Goal: Check status: Check status

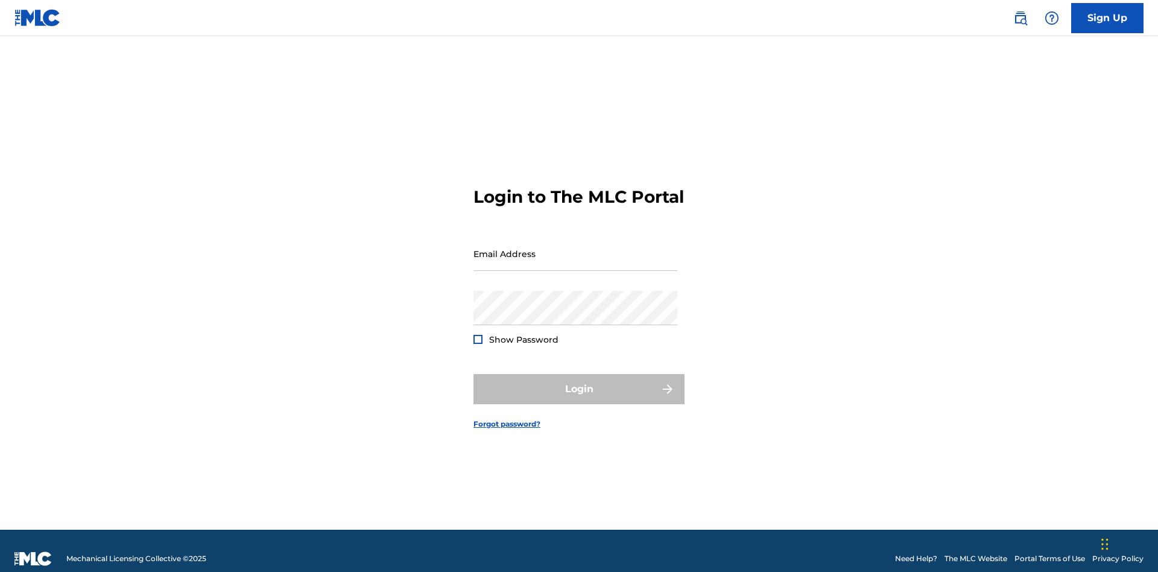
scroll to position [16, 0]
click at [575, 248] on input "Email Address" at bounding box center [575, 253] width 204 height 34
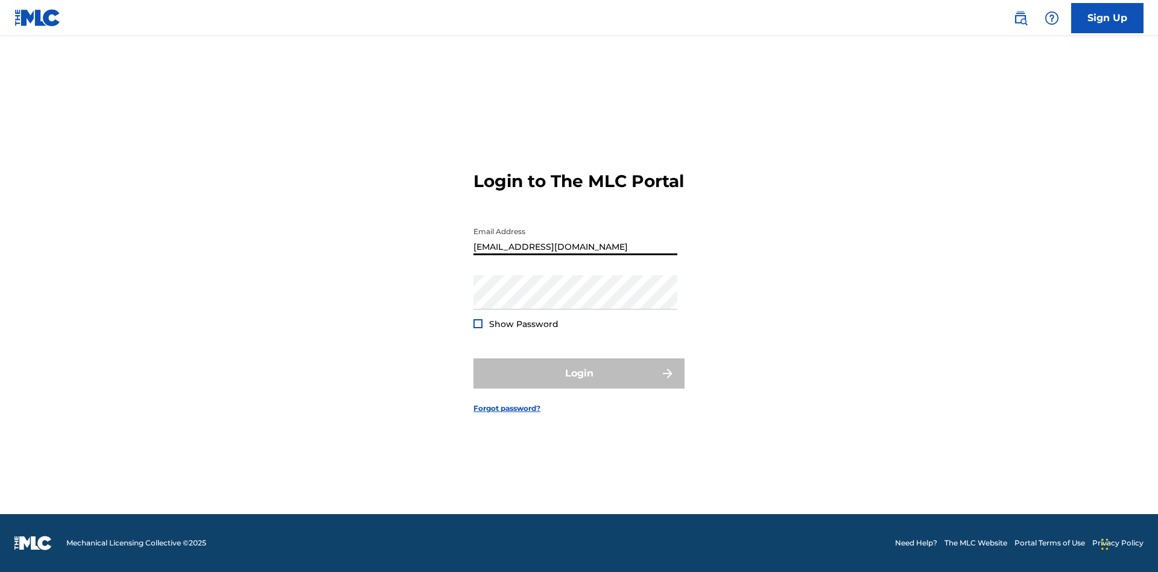
type input "[EMAIL_ADDRESS][DOMAIN_NAME]"
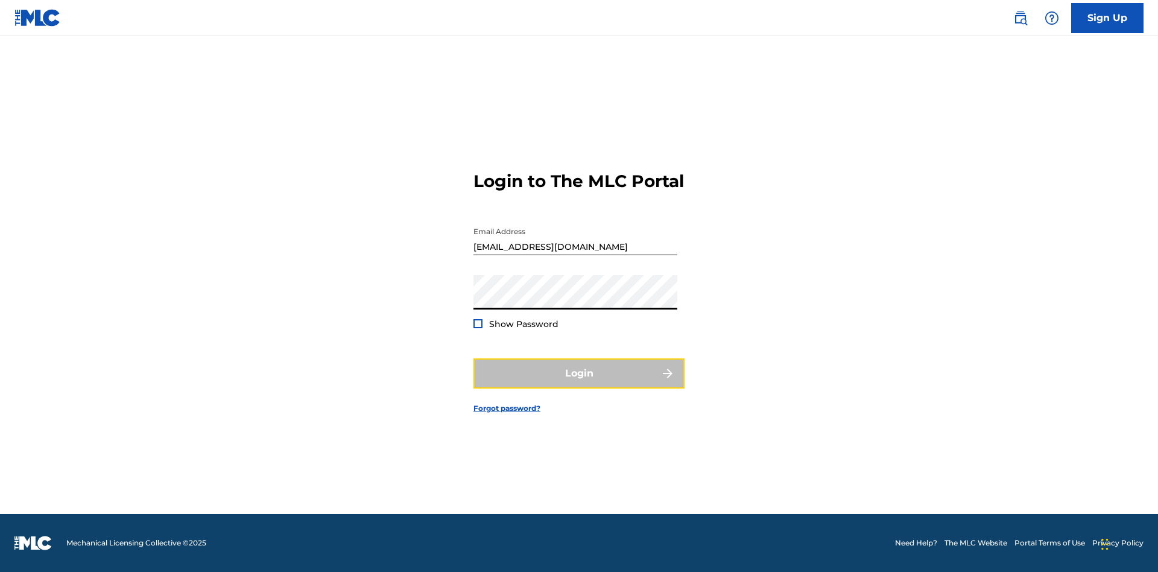
click at [579, 383] on button "Login" at bounding box center [578, 373] width 211 height 30
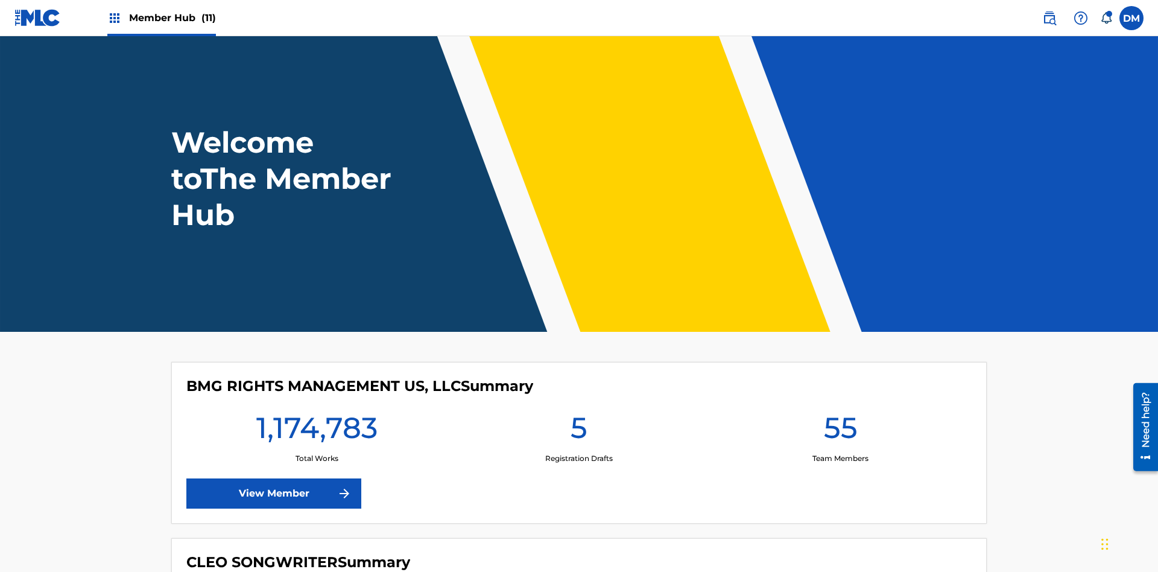
click at [172, 17] on span "Member Hub (11)" at bounding box center [172, 18] width 87 height 14
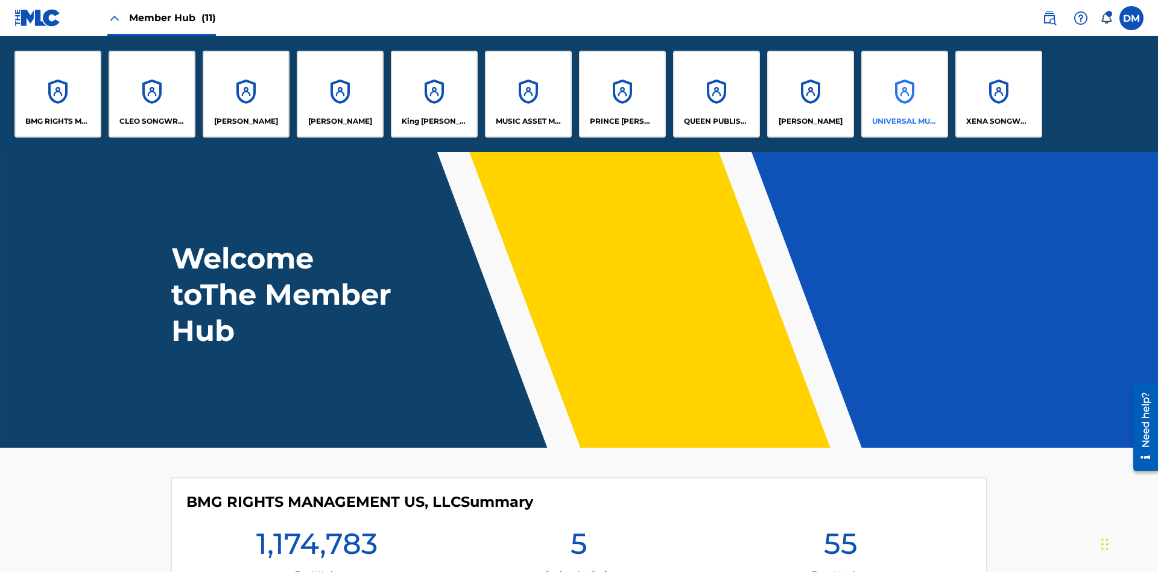
click at [904, 121] on p "UNIVERSAL MUSIC PUB GROUP" at bounding box center [905, 121] width 66 height 11
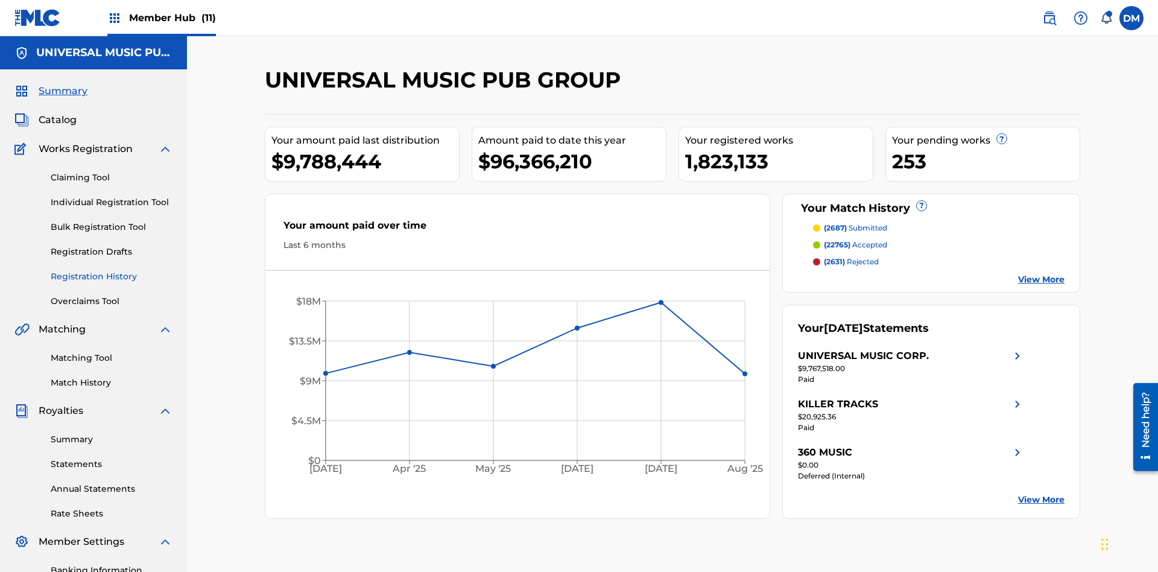
click at [112, 270] on link "Registration History" at bounding box center [112, 276] width 122 height 13
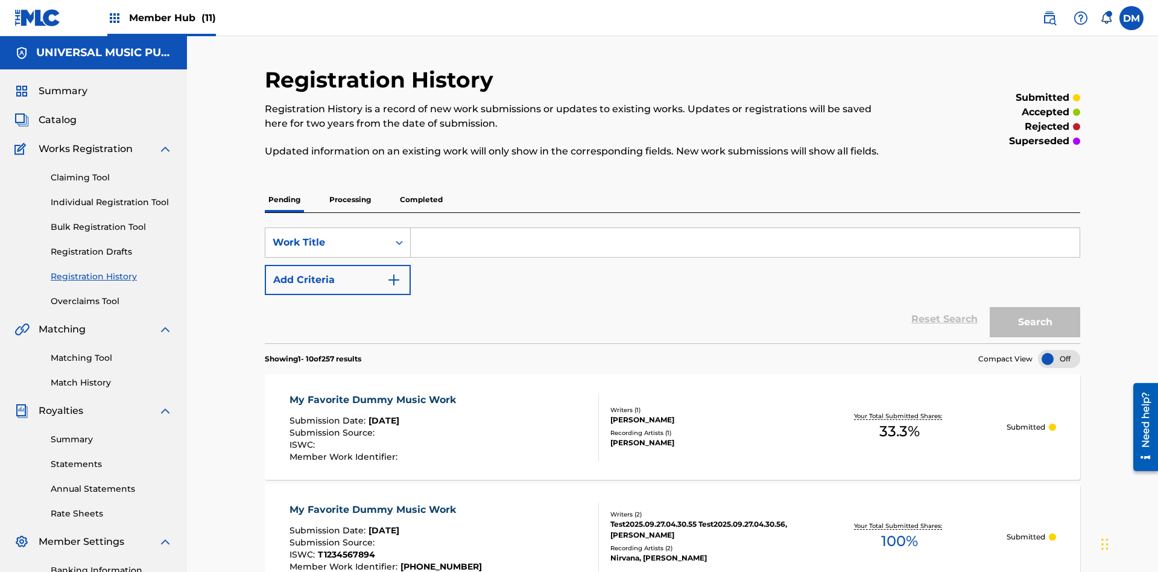
click at [350, 187] on p "Processing" at bounding box center [350, 199] width 49 height 25
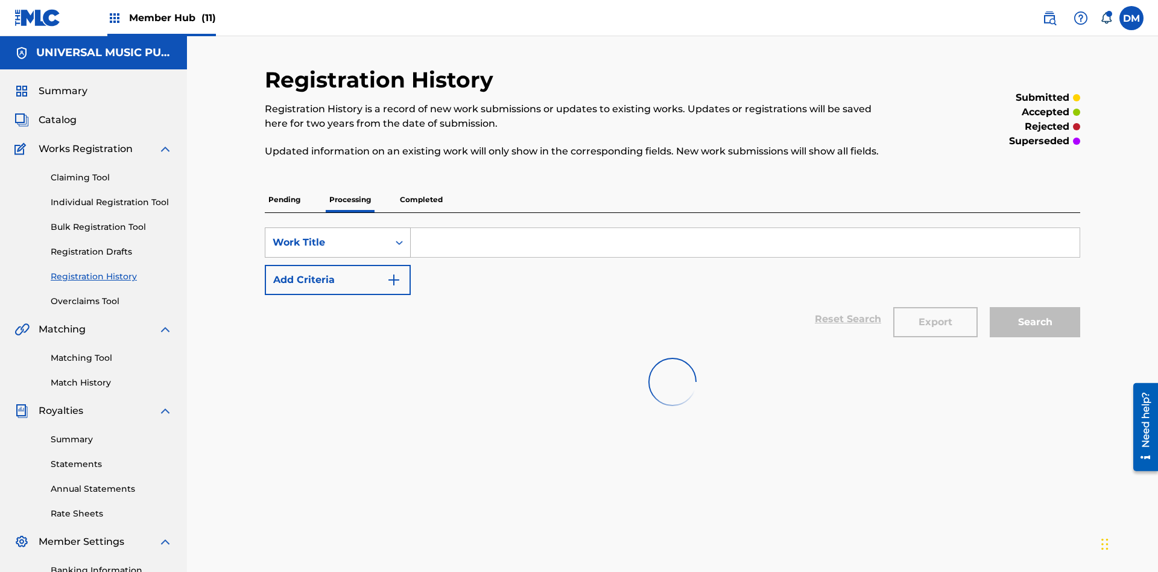
click at [327, 235] on div "Work Title" at bounding box center [327, 242] width 109 height 14
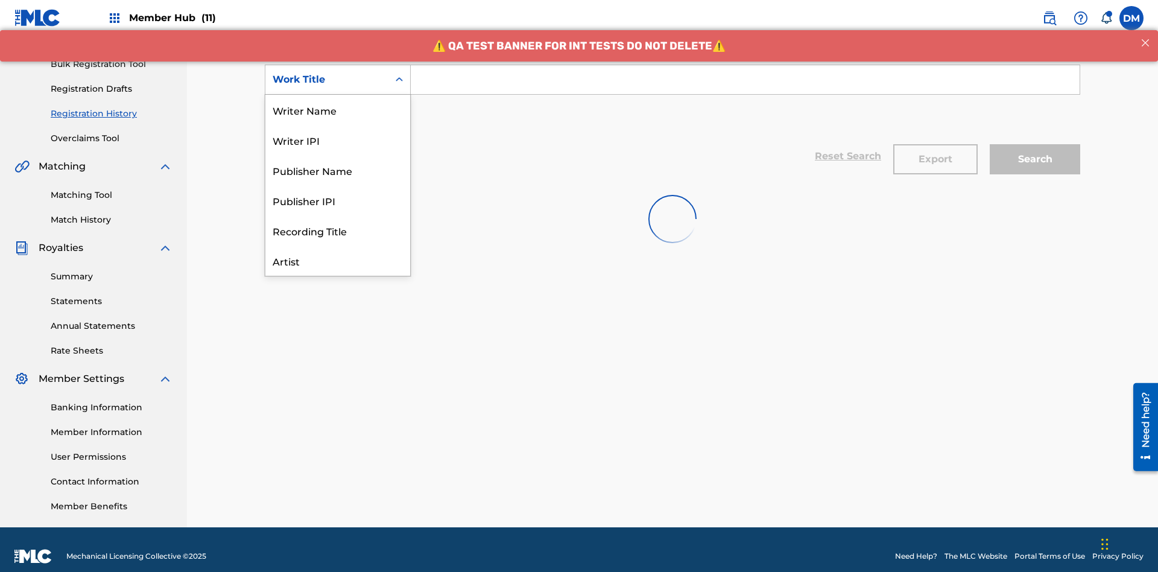
scroll to position [60, 0]
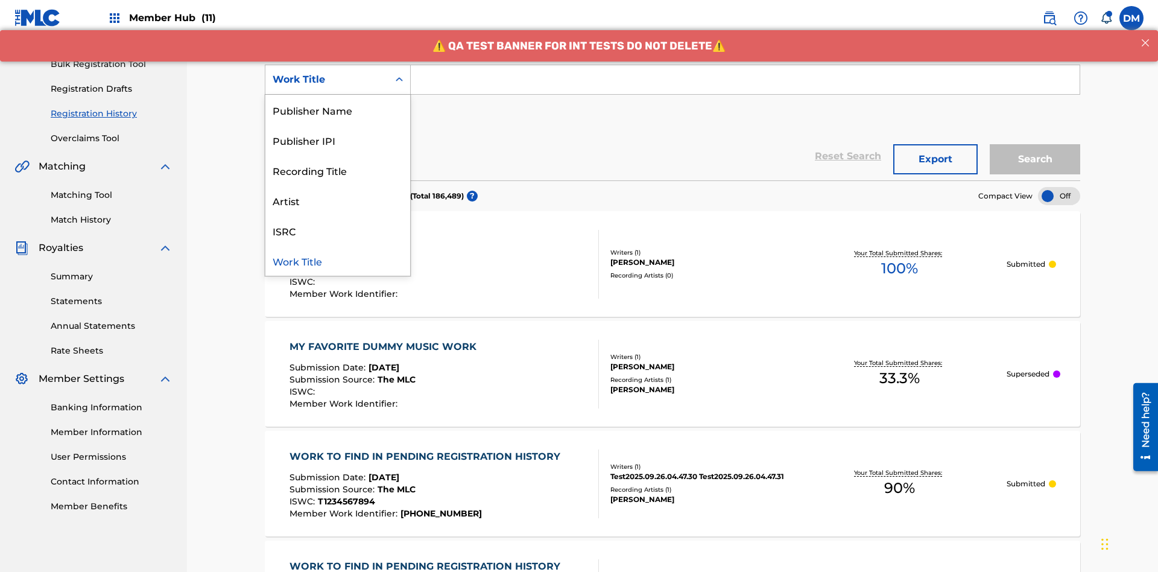
click at [338, 260] on div "Work Title" at bounding box center [337, 260] width 145 height 30
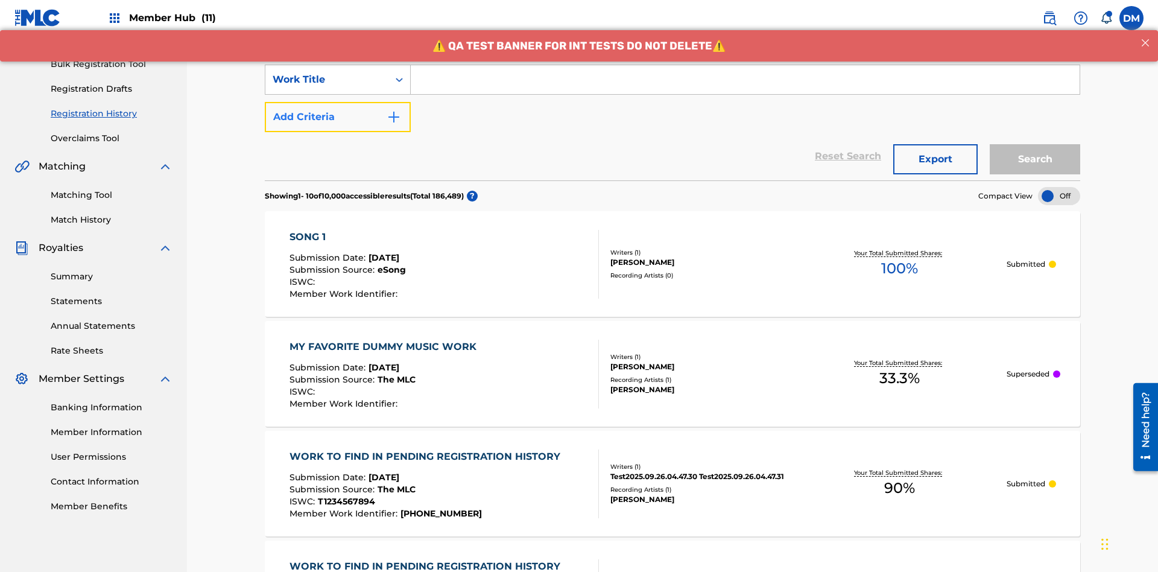
click at [338, 102] on button "Add Criteria" at bounding box center [338, 117] width 146 height 30
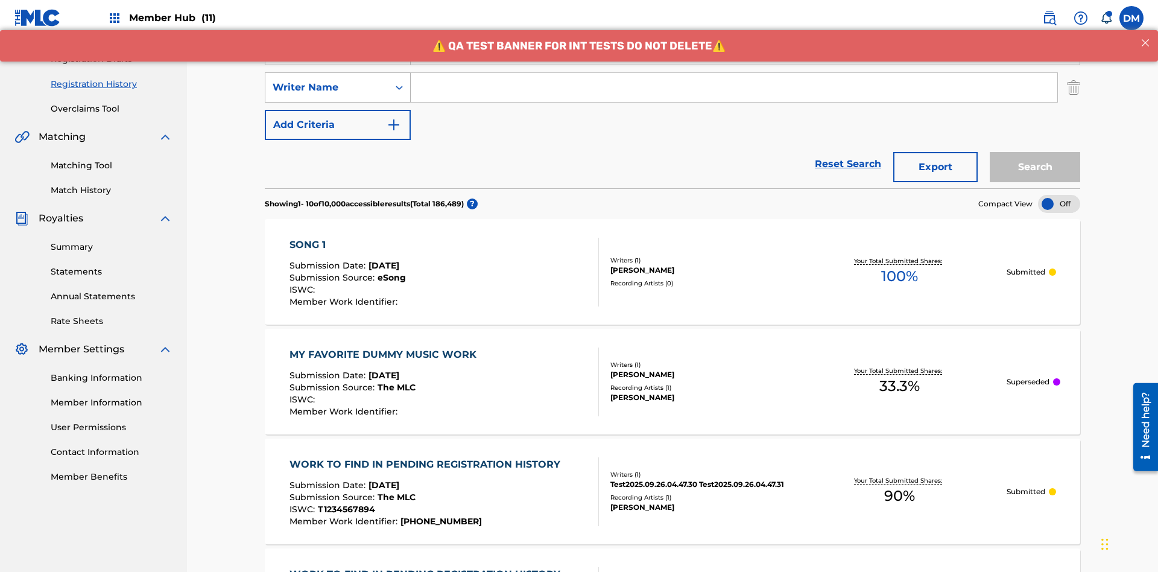
click at [327, 80] on div "Writer Name" at bounding box center [327, 87] width 109 height 14
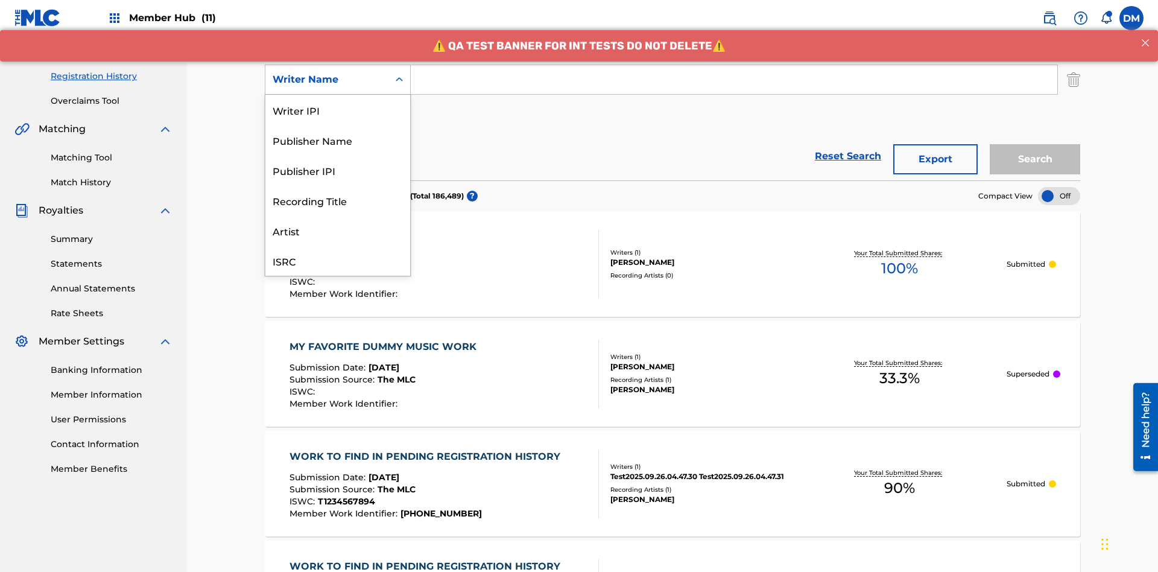
scroll to position [30, 0]
click at [338, 170] on div "Recording Title" at bounding box center [337, 170] width 145 height 30
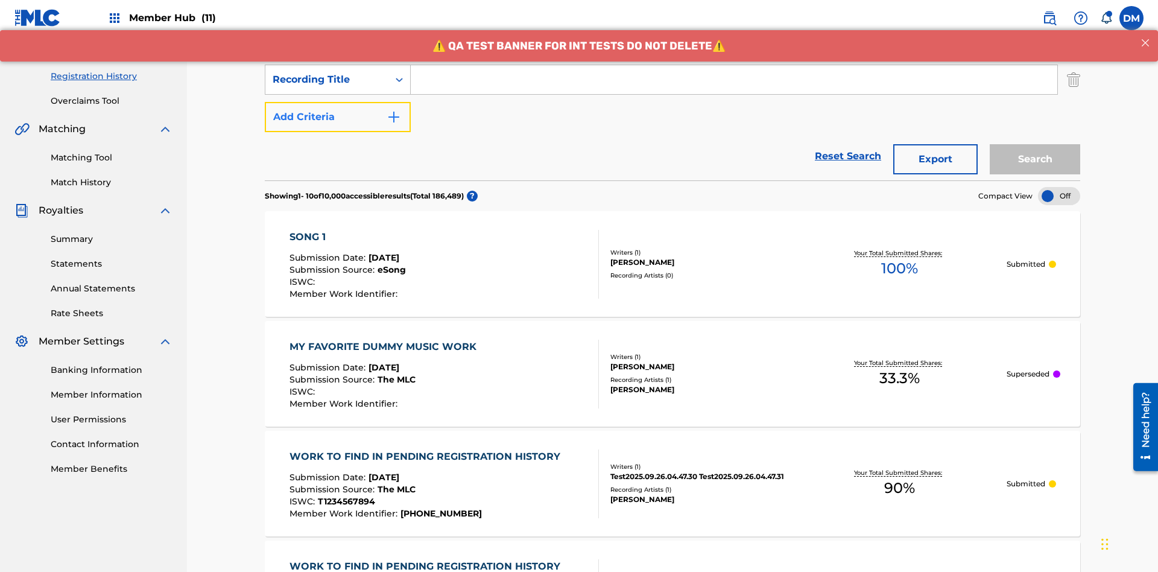
click at [338, 102] on button "Add Criteria" at bounding box center [338, 117] width 146 height 30
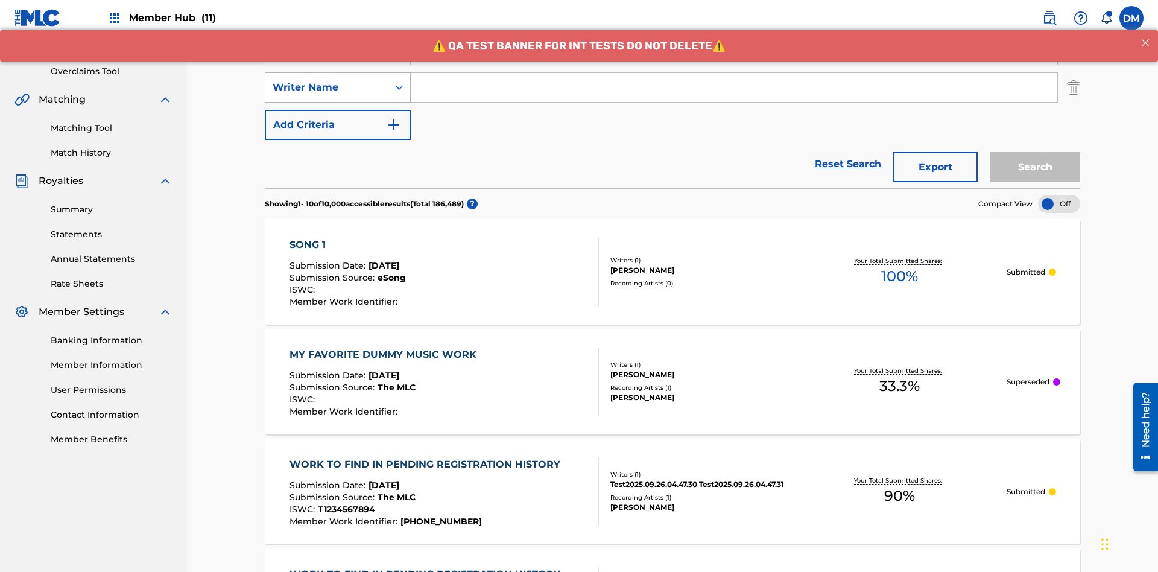
click at [327, 80] on div "Writer Name" at bounding box center [327, 87] width 109 height 14
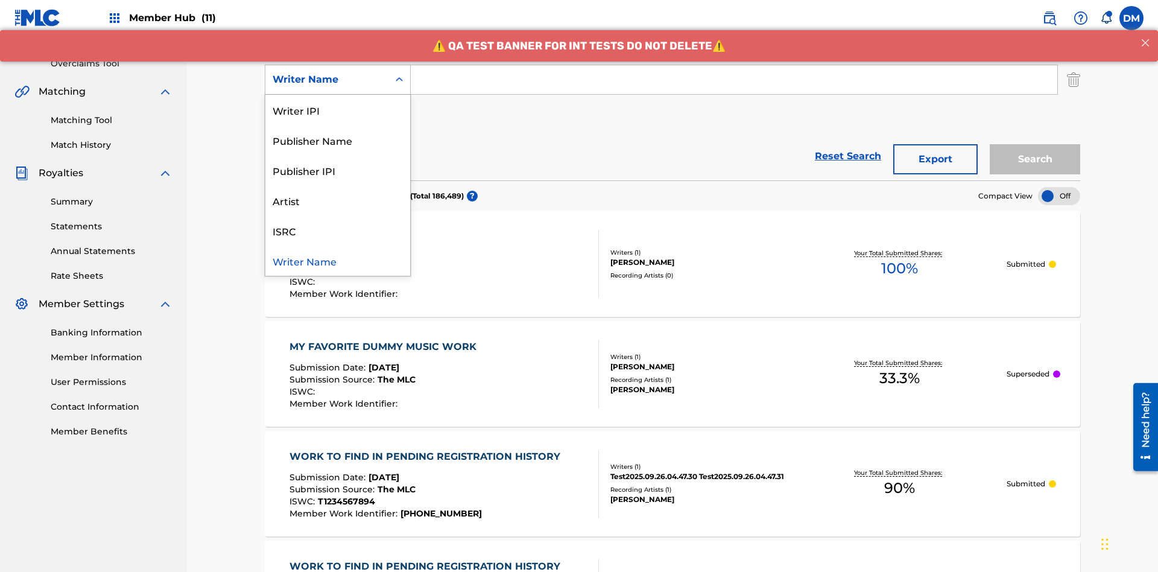
click at [338, 230] on div "ISRC" at bounding box center [337, 230] width 145 height 30
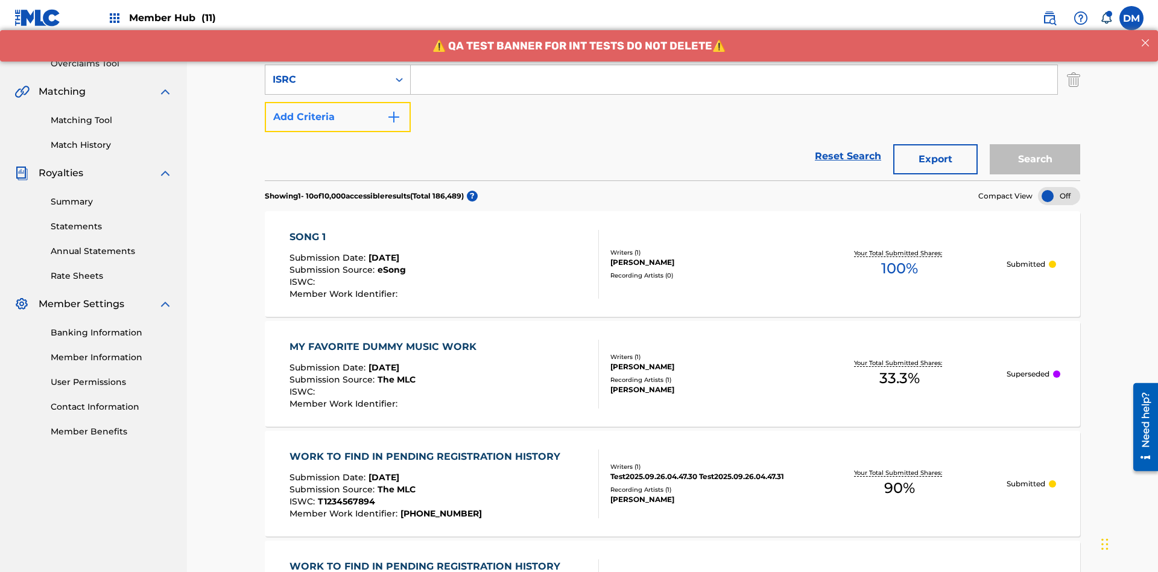
click at [338, 102] on button "Add Criteria" at bounding box center [338, 117] width 146 height 30
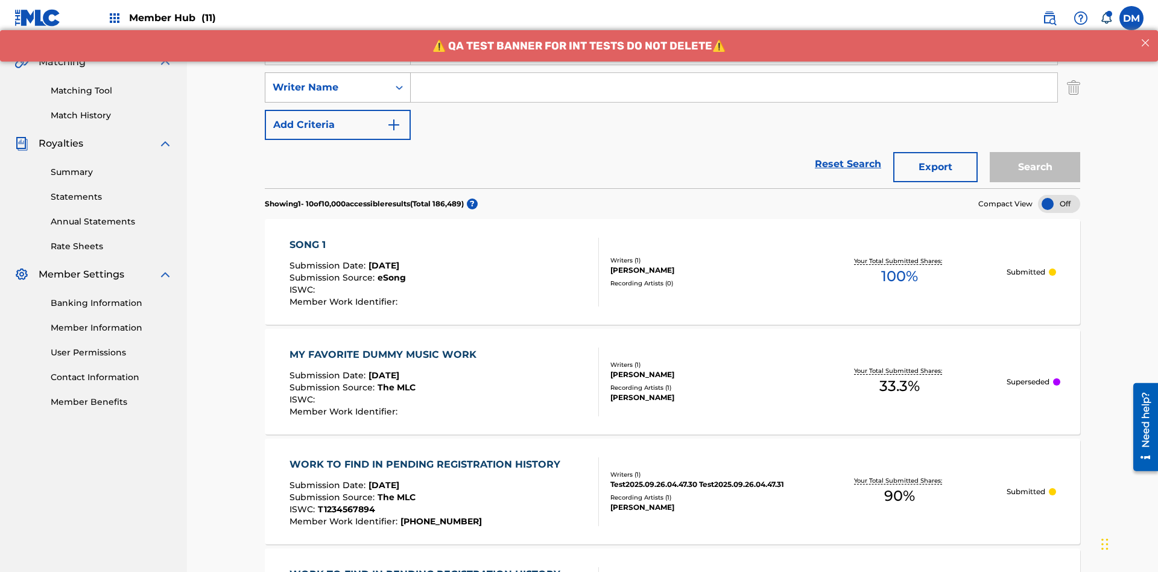
click at [327, 80] on div "Writer Name" at bounding box center [327, 87] width 109 height 14
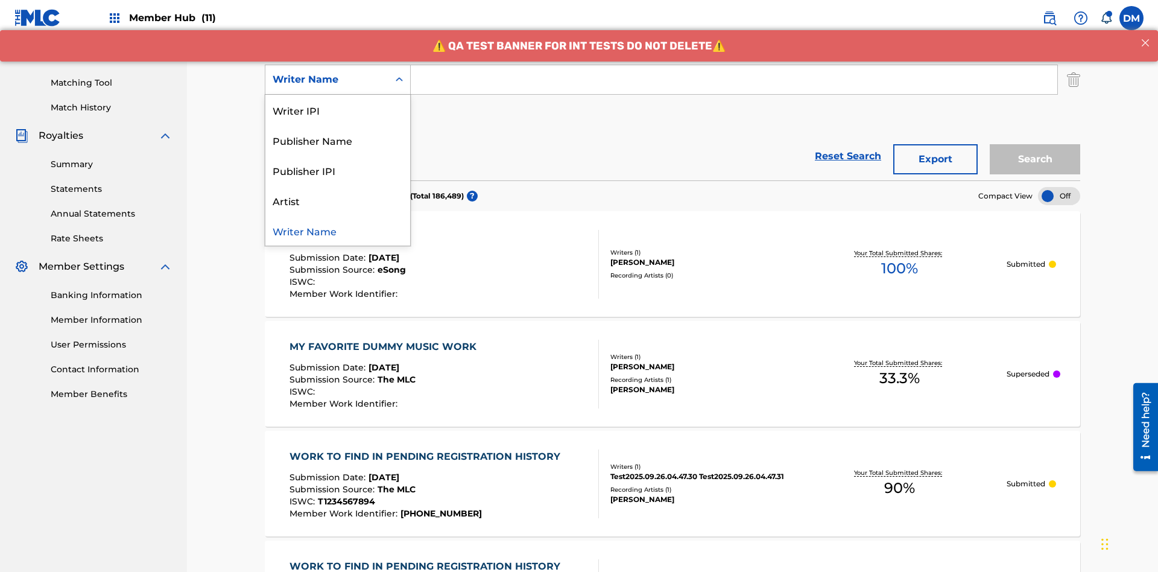
click at [338, 230] on div "Writer Name" at bounding box center [337, 230] width 145 height 30
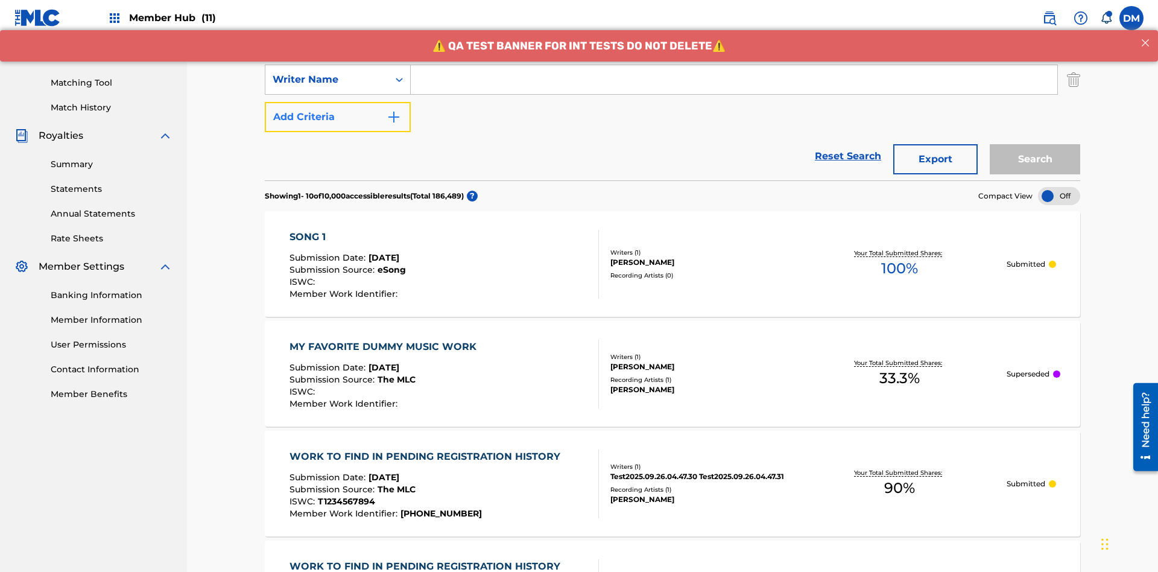
click at [338, 102] on button "Add Criteria" at bounding box center [338, 117] width 146 height 30
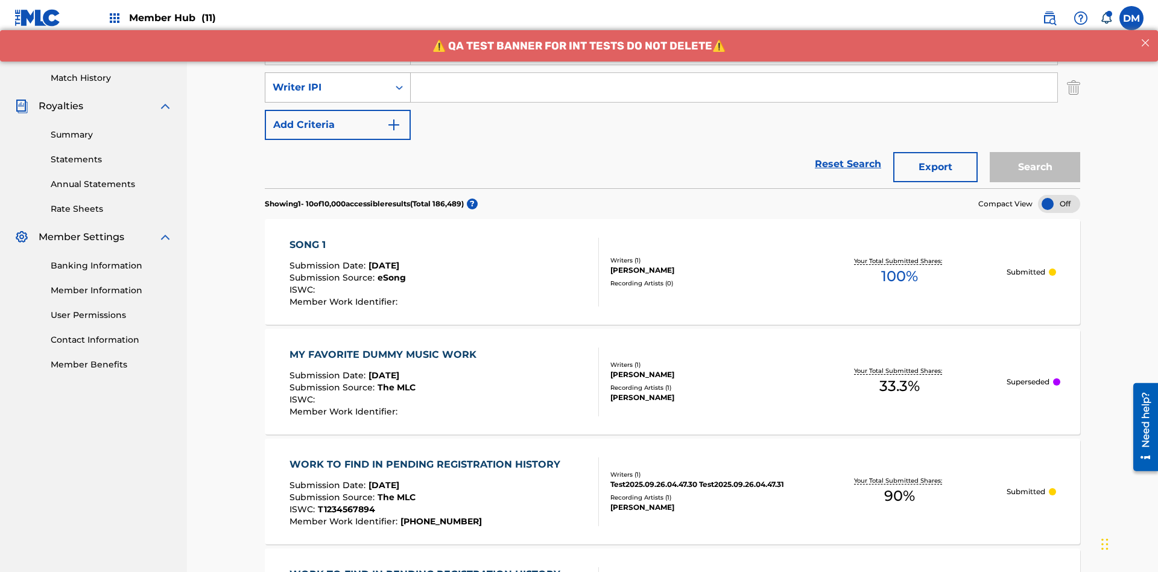
click at [327, 80] on div "Writer IPI" at bounding box center [327, 87] width 109 height 14
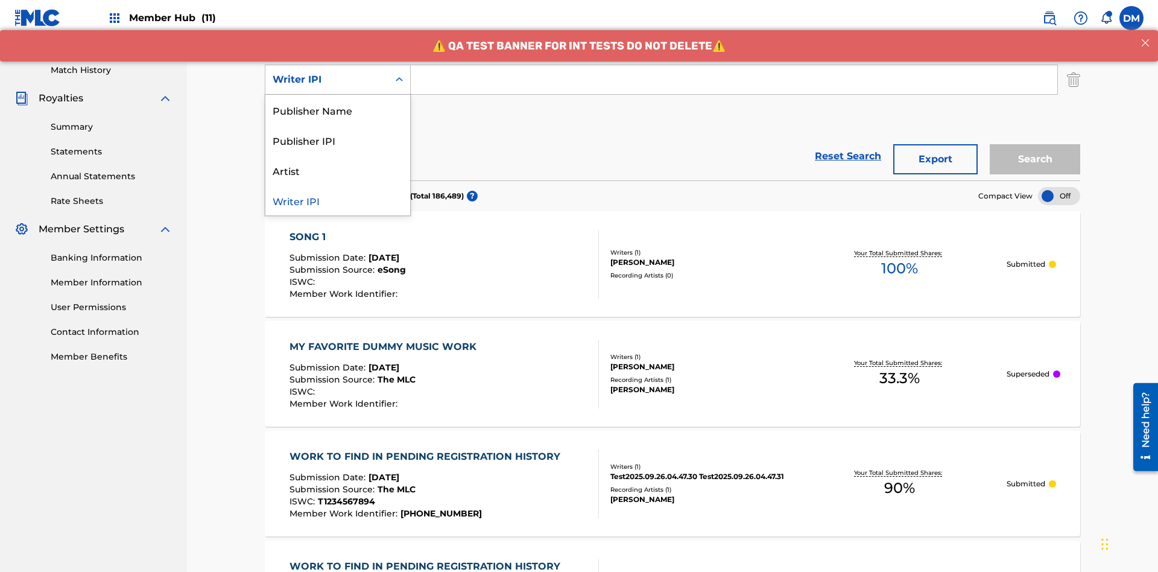
click at [338, 110] on div "Publisher Name" at bounding box center [337, 110] width 145 height 30
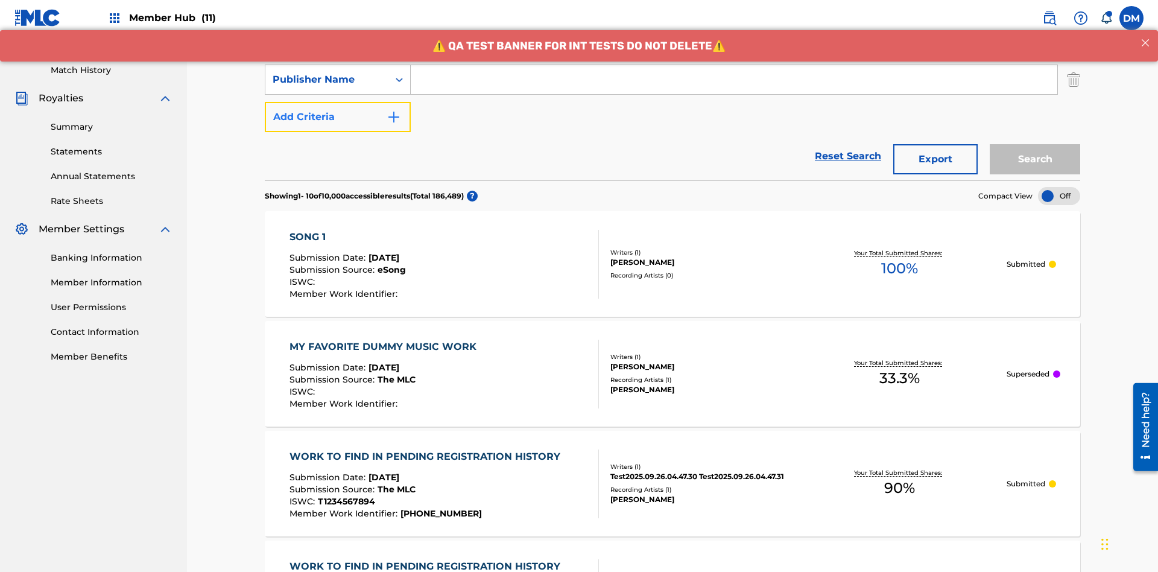
click at [338, 102] on button "Add Criteria" at bounding box center [338, 117] width 146 height 30
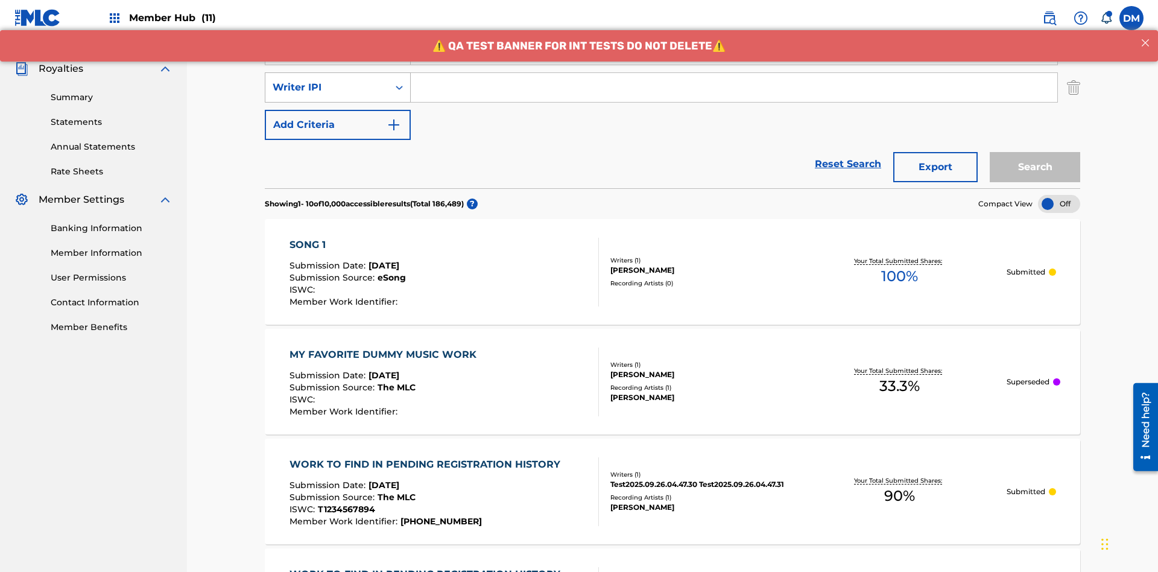
click at [327, 80] on div "Writer IPI" at bounding box center [327, 87] width 109 height 14
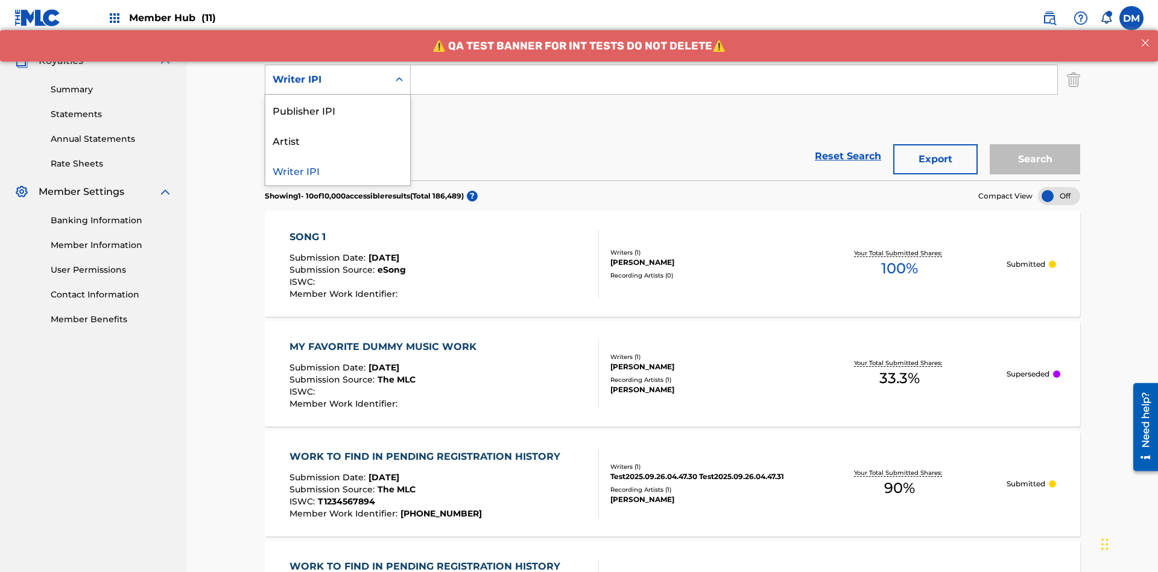
click at [338, 110] on div "Publisher IPI" at bounding box center [337, 110] width 145 height 30
click at [338, 102] on button "Add Criteria" at bounding box center [338, 117] width 146 height 30
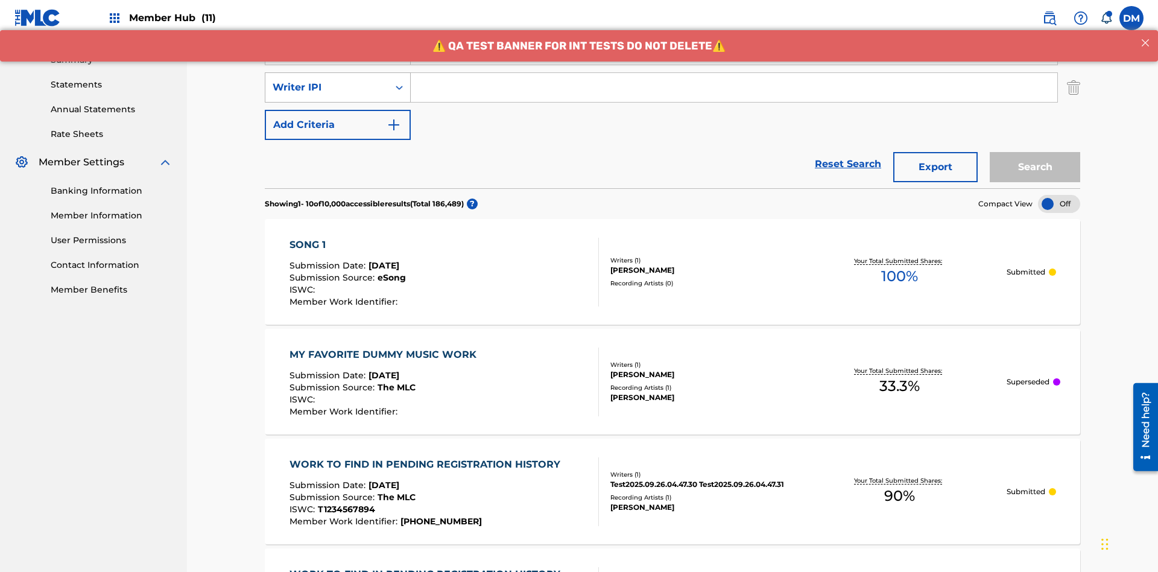
click at [327, 80] on div "Writer IPI" at bounding box center [327, 87] width 109 height 14
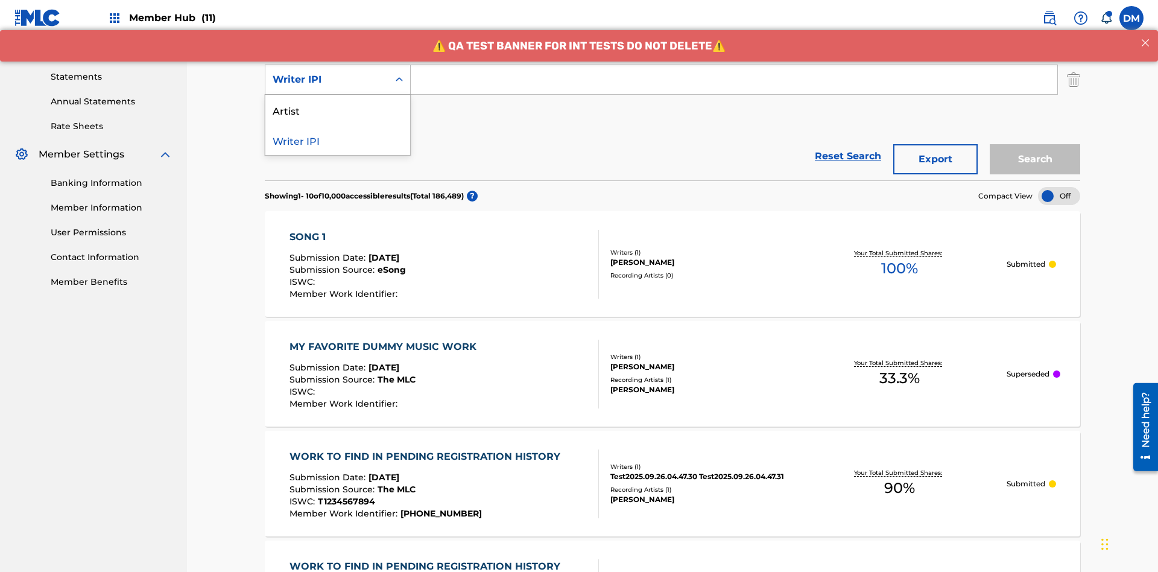
click at [338, 110] on div "Artist" at bounding box center [337, 110] width 145 height 30
click at [338, 102] on button "Add Criteria" at bounding box center [338, 117] width 146 height 30
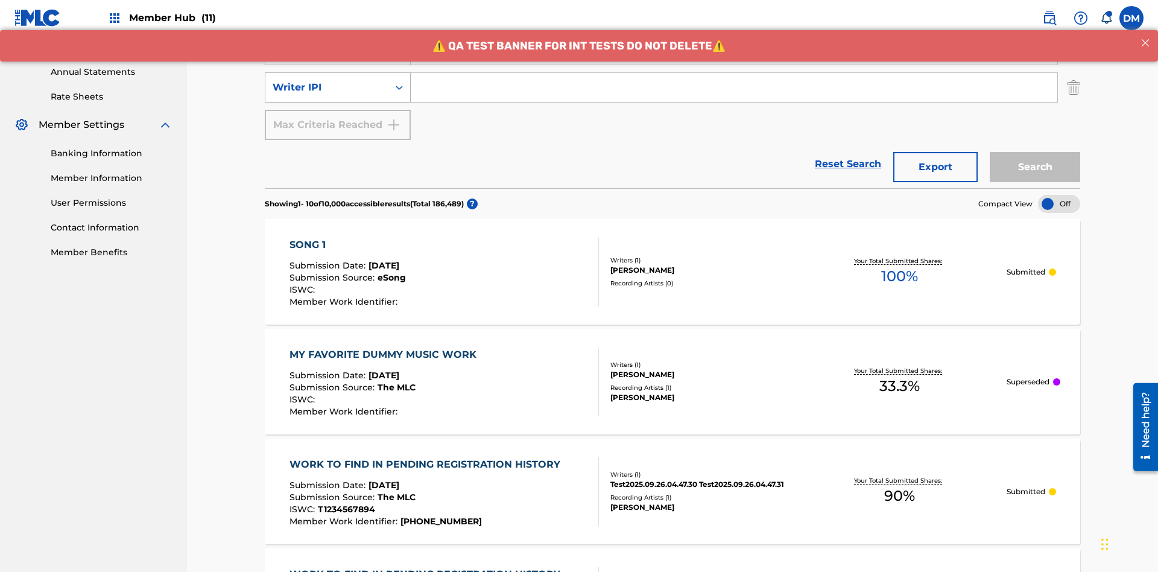
click at [327, 80] on div "Writer IPI" at bounding box center [327, 87] width 109 height 14
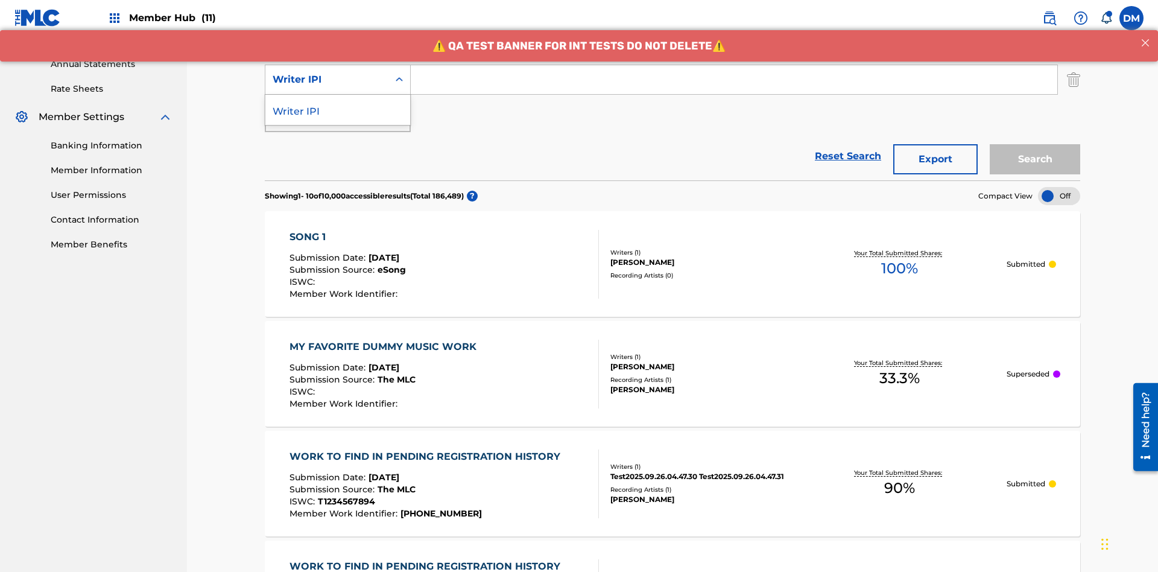
click at [338, 110] on div "Writer IPI" at bounding box center [337, 110] width 145 height 30
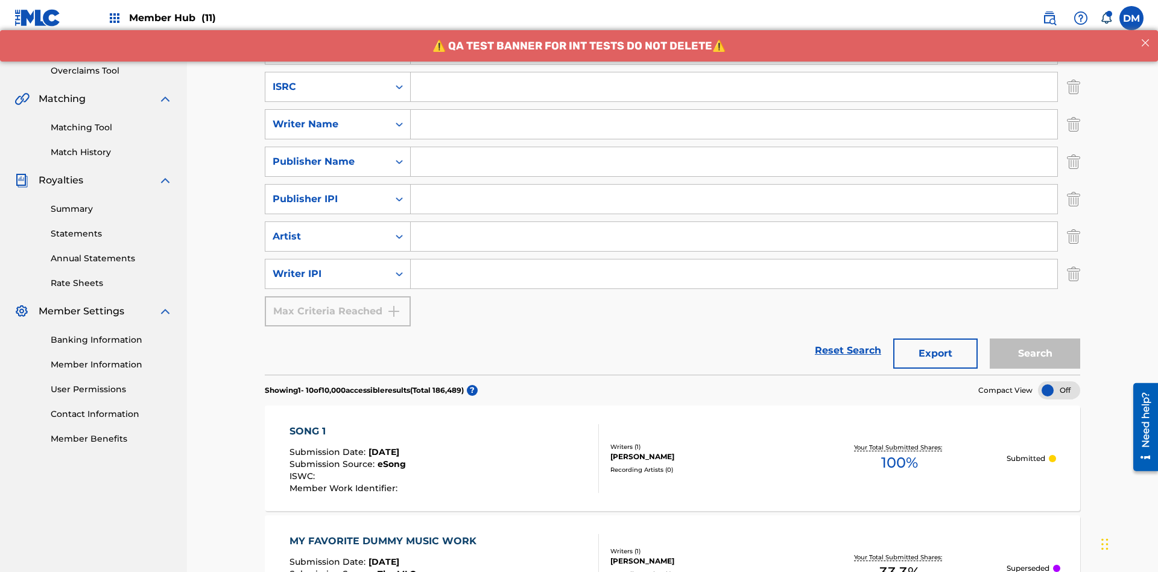
click at [734, 87] on input "Search Form" at bounding box center [734, 86] width 646 height 29
type input "AA3123123123"
click at [745, 27] on input "Search Form" at bounding box center [745, 12] width 669 height 29
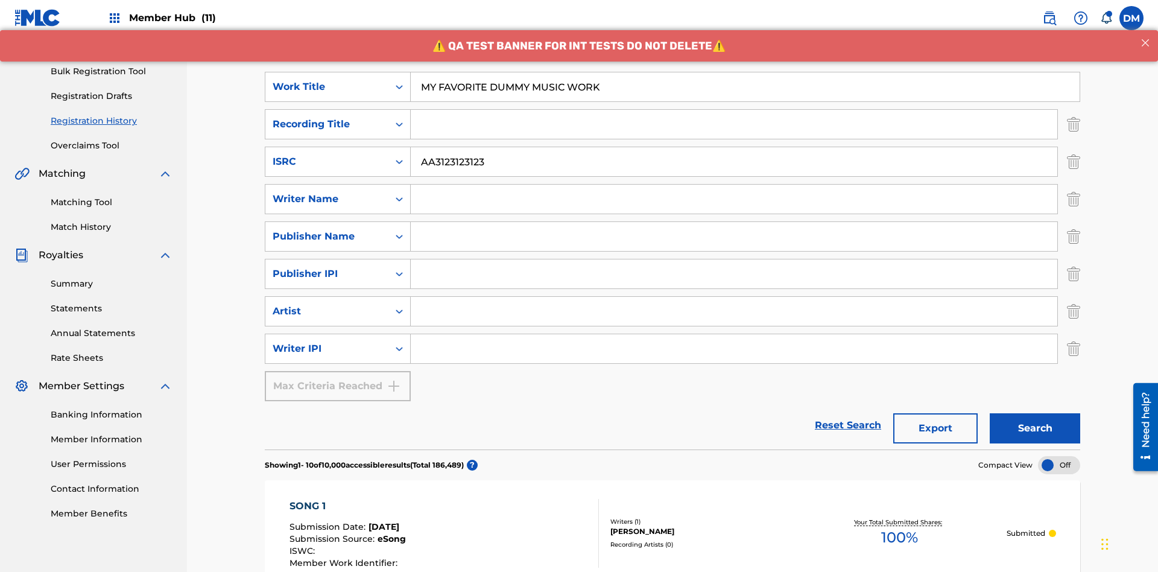
type input "MY FAVORITE DUMMY MUSIC WORK"
click at [734, 185] on input "Search Form" at bounding box center [734, 199] width 646 height 29
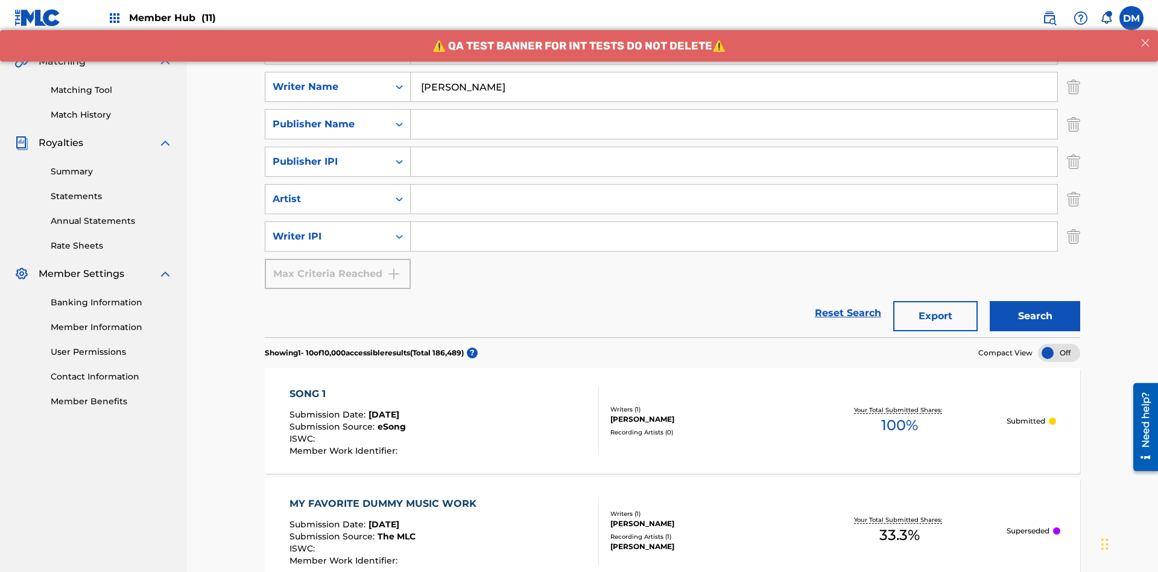
type input "BERKOWITZ"
click at [734, 222] on input "Search Form" at bounding box center [734, 236] width 646 height 29
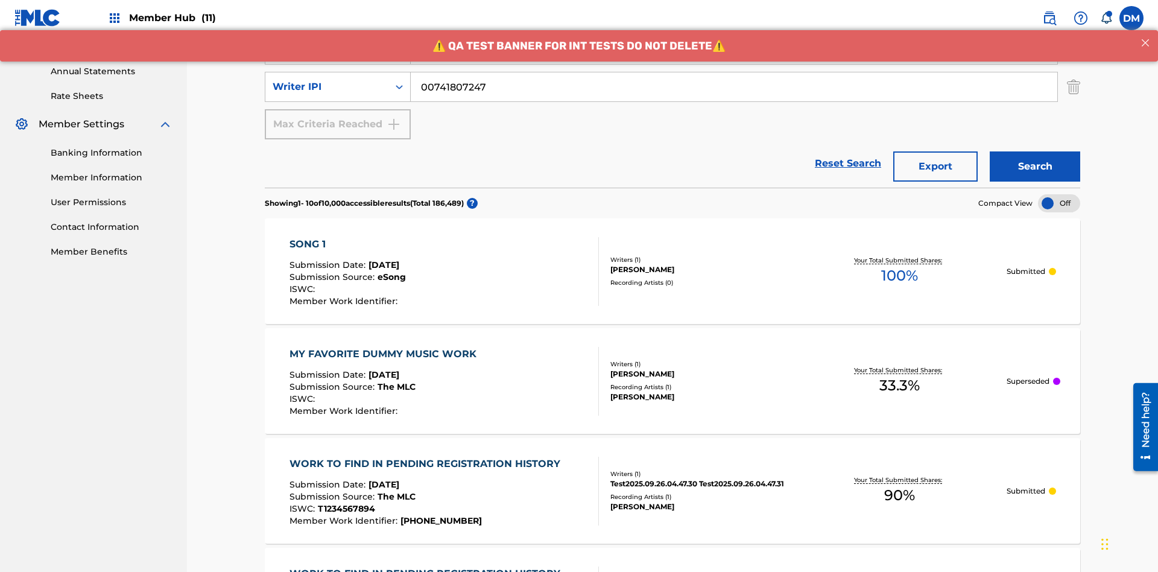
type input "00741807247"
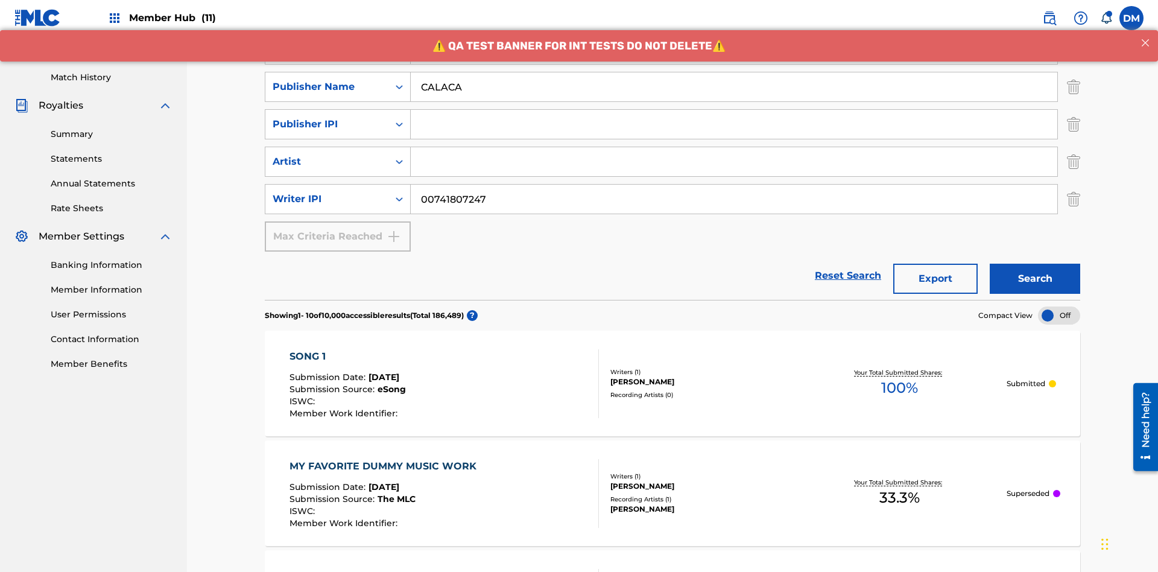
type input "CALACA"
click at [734, 110] on input "Search Form" at bounding box center [734, 124] width 646 height 29
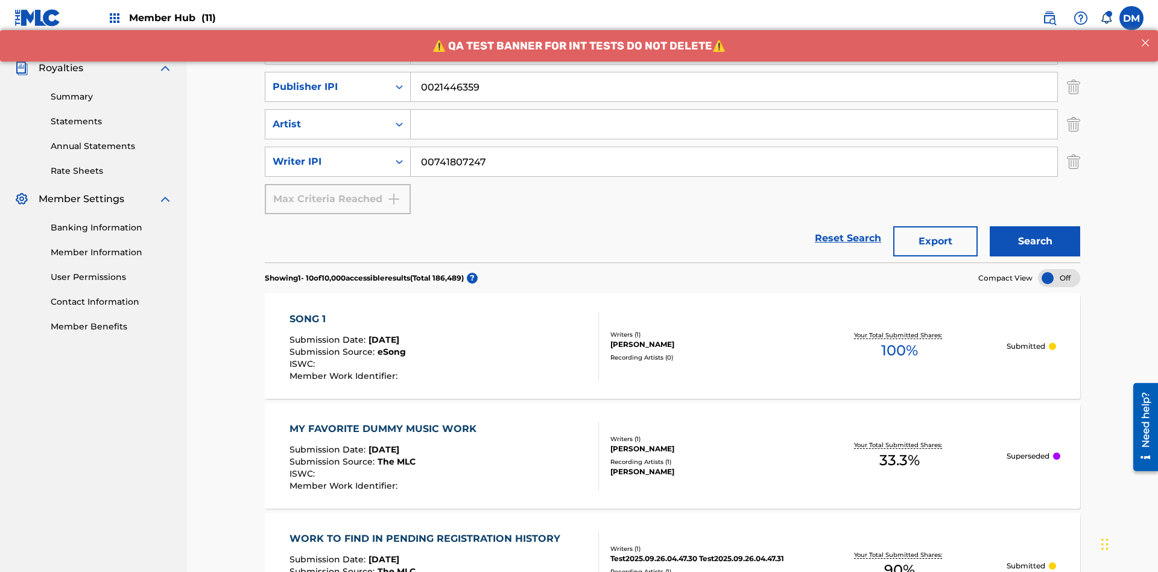
type input "00214463592"
